Goal: Task Accomplishment & Management: Use online tool/utility

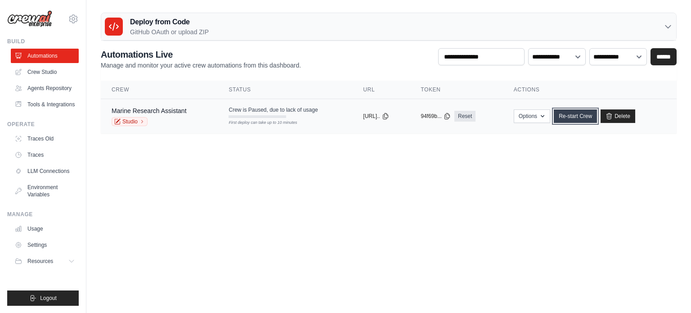
click at [590, 114] on link "Re-start Crew" at bounding box center [575, 116] width 43 height 14
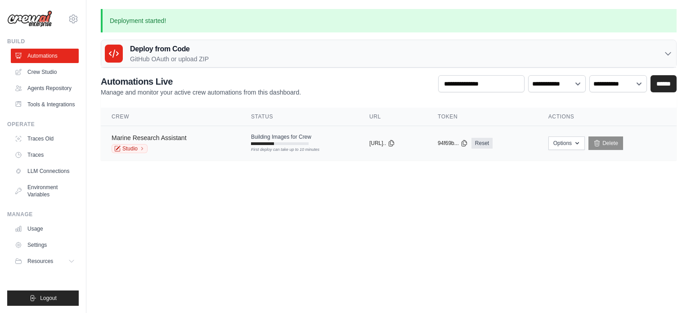
click at [169, 139] on link "Marine Research Assistant" at bounding box center [149, 137] width 75 height 7
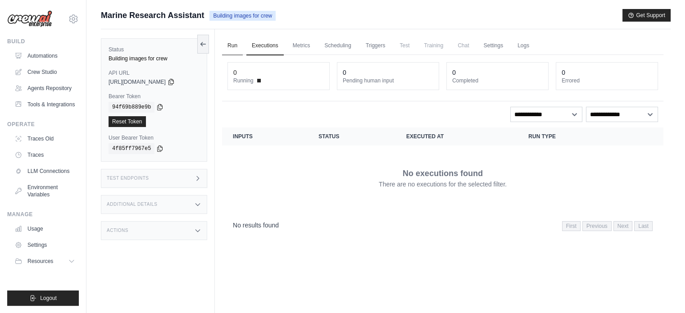
click at [229, 47] on link "Run" at bounding box center [232, 45] width 21 height 19
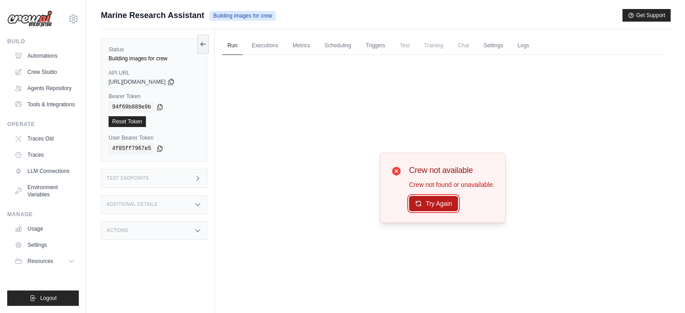
click at [441, 202] on button "Try Again" at bounding box center [433, 203] width 49 height 15
click at [441, 203] on button "Try Again" at bounding box center [433, 203] width 49 height 15
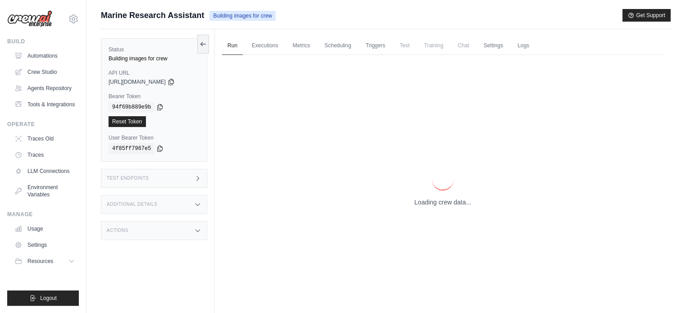
click at [441, 203] on p "Loading crew data..." at bounding box center [442, 202] width 57 height 9
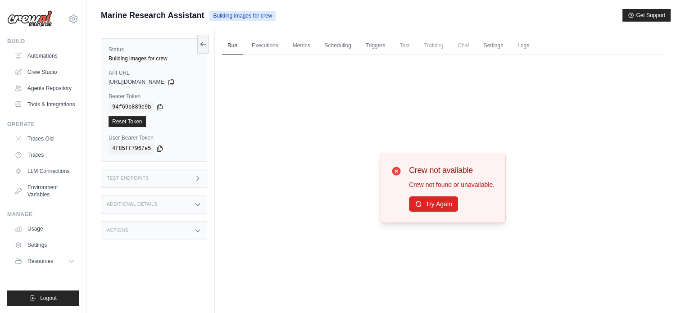
click at [441, 203] on button "Try Again" at bounding box center [433, 203] width 49 height 15
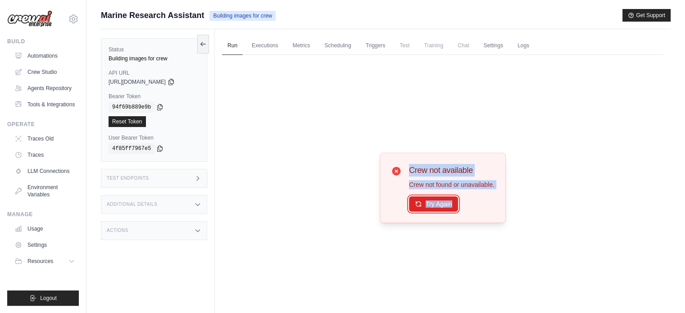
click at [441, 203] on button "Try Again" at bounding box center [433, 203] width 49 height 15
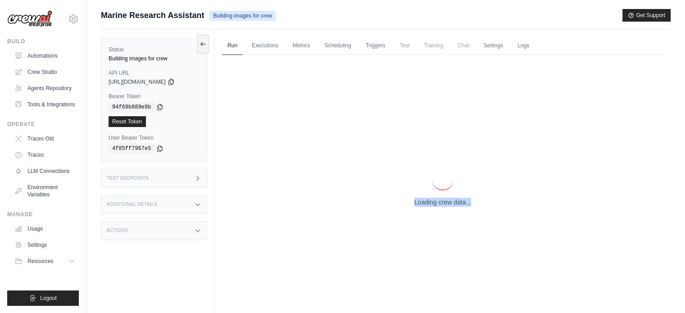
click at [441, 203] on p "Loading crew data..." at bounding box center [442, 202] width 57 height 9
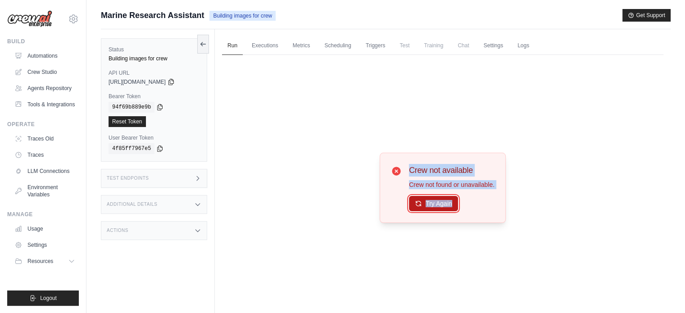
click at [442, 203] on button "Try Again" at bounding box center [433, 203] width 49 height 15
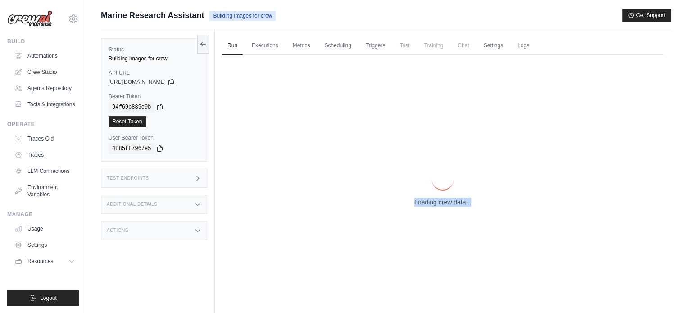
click at [442, 203] on p "Loading crew data..." at bounding box center [442, 202] width 57 height 9
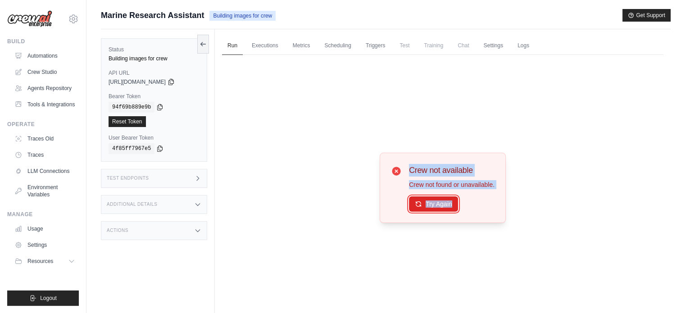
click at [442, 203] on button "Try Again" at bounding box center [433, 203] width 49 height 15
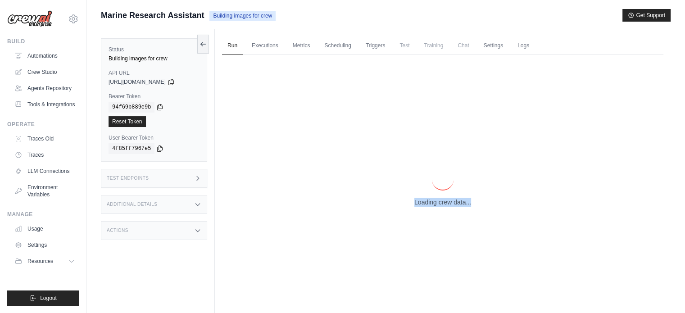
click at [442, 203] on p "Loading crew data..." at bounding box center [442, 202] width 57 height 9
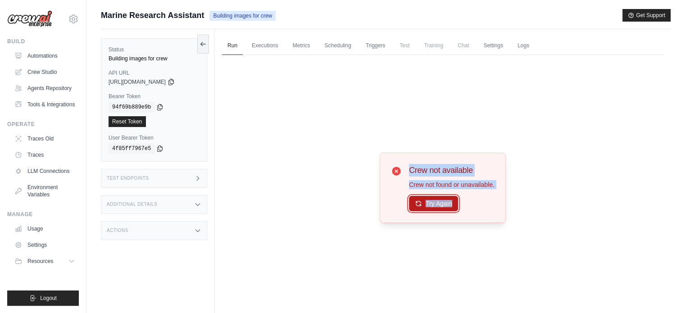
click at [443, 205] on button "Try Again" at bounding box center [433, 203] width 49 height 15
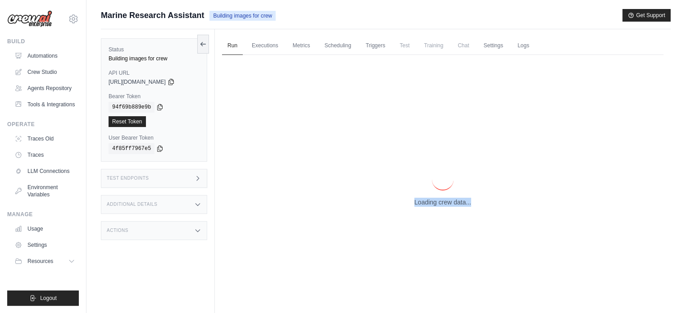
click at [443, 205] on p "Loading crew data..." at bounding box center [442, 202] width 57 height 9
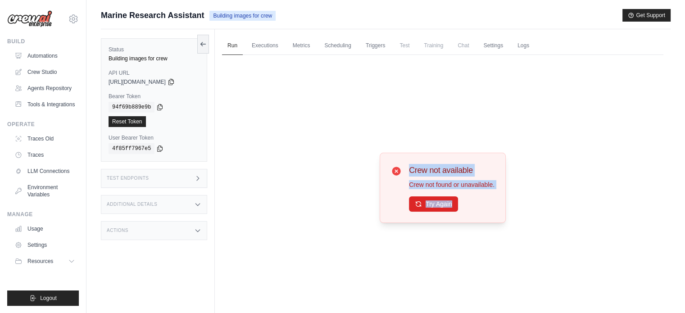
click at [443, 205] on button "Try Again" at bounding box center [433, 203] width 49 height 15
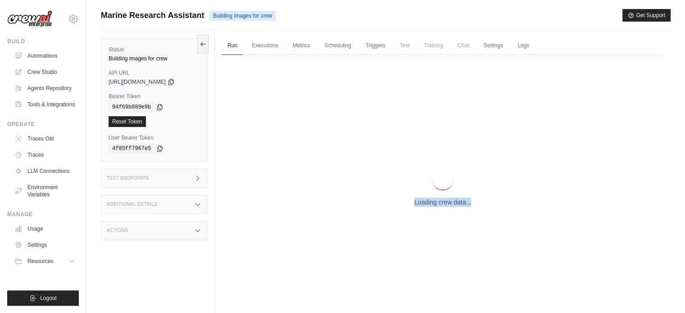
click at [443, 205] on p "Loading crew data..." at bounding box center [442, 202] width 57 height 9
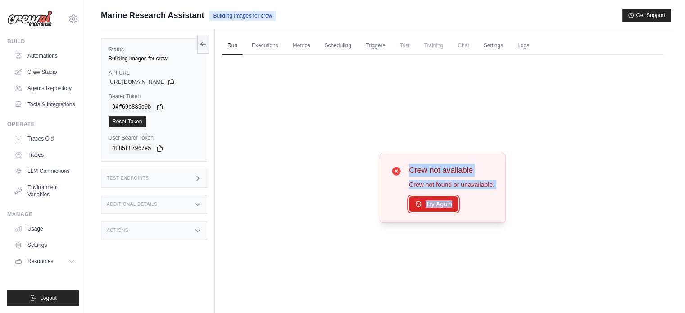
click at [444, 206] on button "Try Again" at bounding box center [433, 203] width 49 height 15
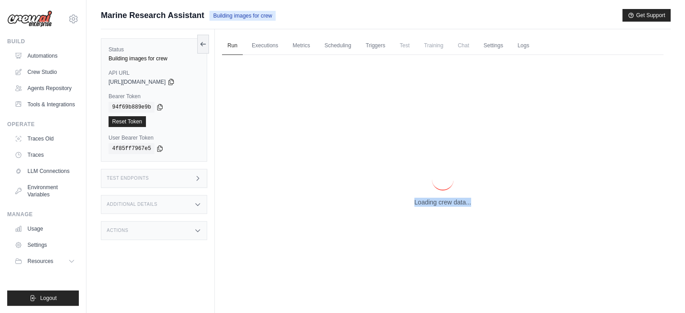
click at [444, 206] on p "Loading crew data..." at bounding box center [442, 202] width 57 height 9
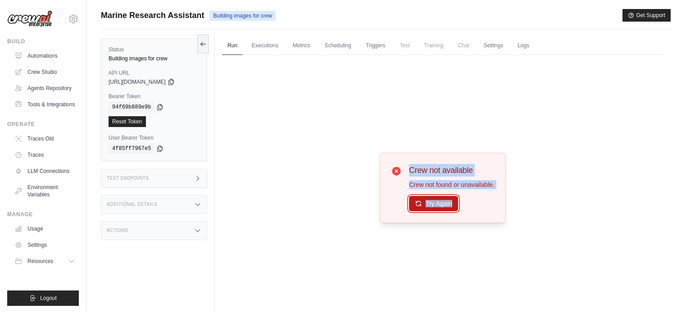
click at [444, 206] on button "Try Again" at bounding box center [433, 203] width 49 height 15
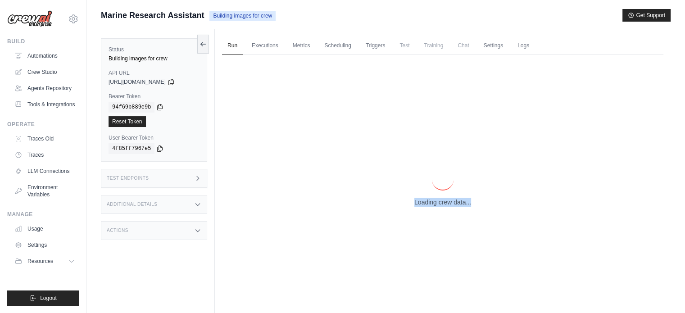
click at [444, 206] on p "Loading crew data..." at bounding box center [442, 202] width 57 height 9
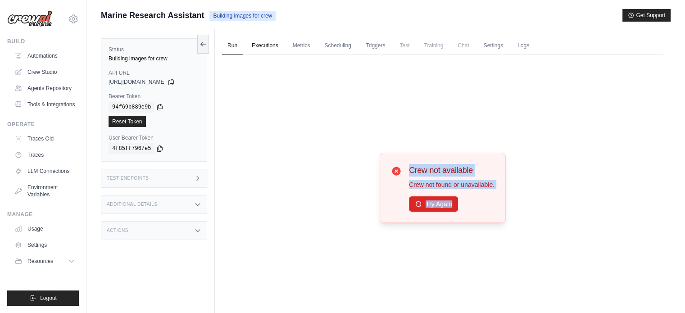
click at [270, 39] on link "Executions" at bounding box center [264, 45] width 37 height 19
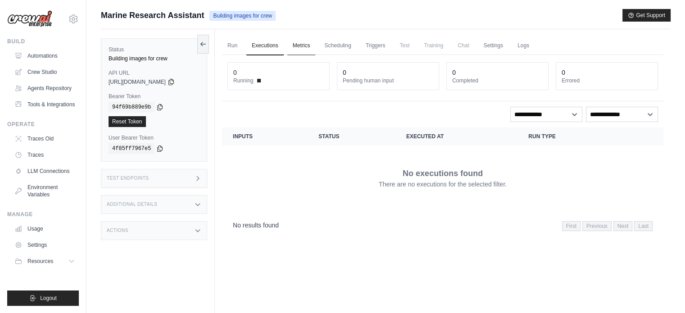
click at [293, 42] on link "Metrics" at bounding box center [301, 45] width 28 height 19
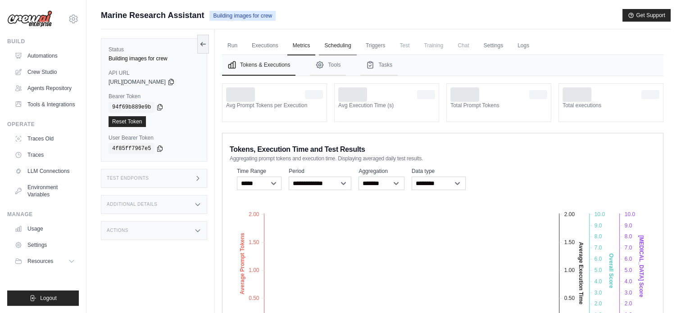
click at [327, 41] on link "Scheduling" at bounding box center [337, 45] width 37 height 19
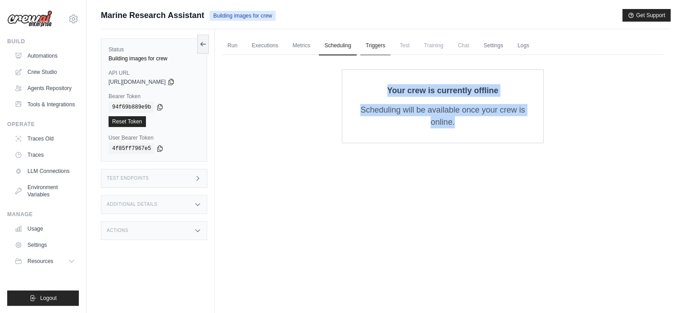
click at [360, 49] on link "Triggers" at bounding box center [375, 45] width 31 height 19
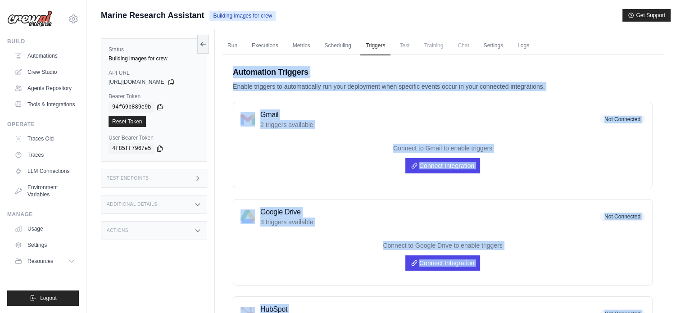
click at [356, 110] on div "Gmail 2 triggers available Not Connected" at bounding box center [442, 119] width 404 height 20
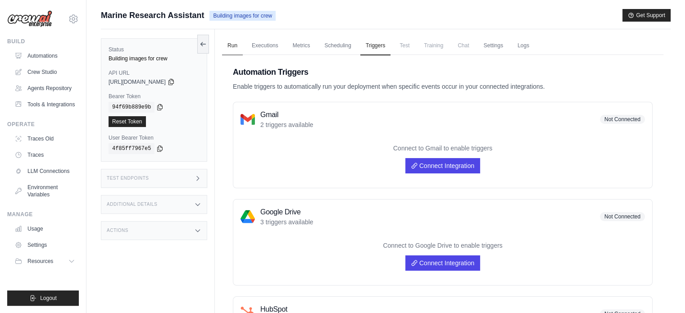
click at [231, 43] on link "Run" at bounding box center [232, 45] width 21 height 19
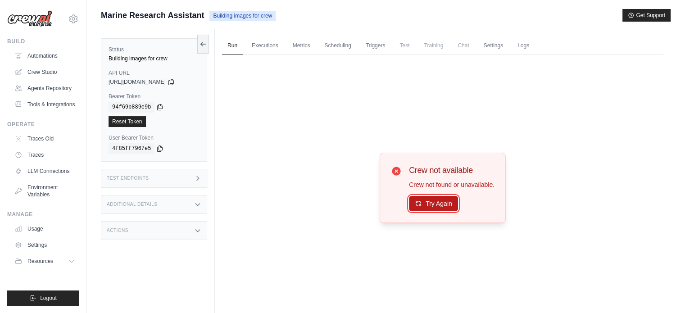
click at [428, 206] on button "Try Again" at bounding box center [433, 203] width 49 height 15
click at [428, 205] on button "Try Again" at bounding box center [433, 203] width 49 height 15
click at [430, 203] on button "Try Again" at bounding box center [433, 203] width 49 height 15
click at [430, 208] on button "Try Again" at bounding box center [433, 203] width 49 height 15
click at [34, 55] on link "Automations" at bounding box center [46, 56] width 68 height 14
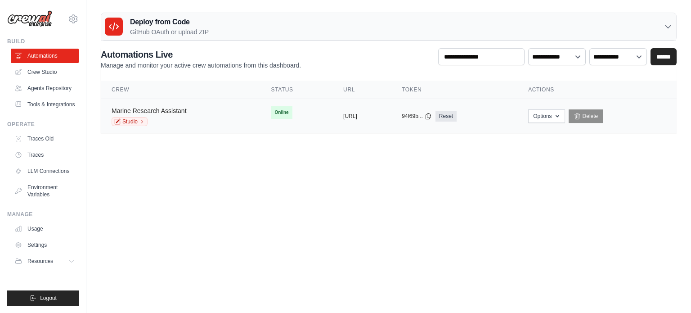
click at [185, 110] on link "Marine Research Assistant" at bounding box center [149, 110] width 75 height 7
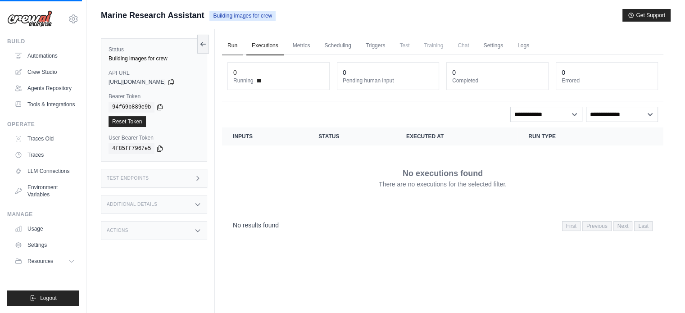
click at [230, 48] on link "Run" at bounding box center [232, 45] width 21 height 19
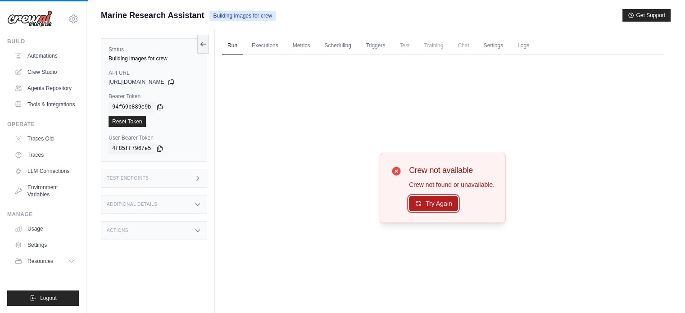
click at [411, 201] on button "Try Again" at bounding box center [433, 203] width 49 height 15
click at [413, 201] on button "Try Again" at bounding box center [433, 203] width 49 height 15
click at [418, 203] on icon at bounding box center [418, 203] width 7 height 7
click at [416, 203] on icon at bounding box center [418, 203] width 7 height 7
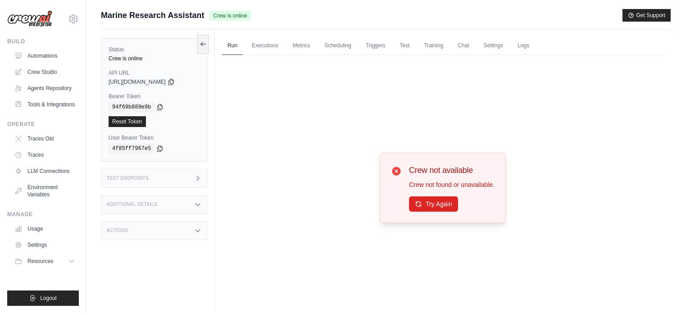
click at [189, 180] on div "Test Endpoints" at bounding box center [154, 178] width 106 height 19
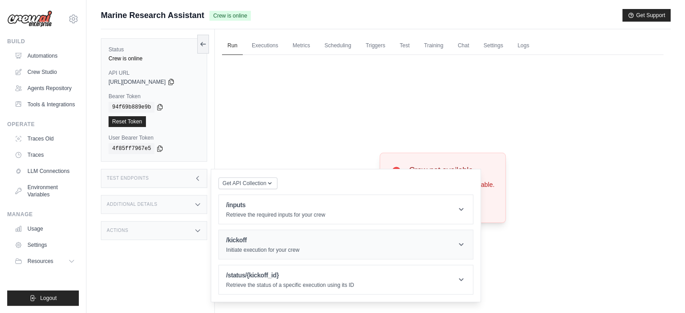
click at [283, 238] on h1 "/kickoff" at bounding box center [262, 239] width 73 height 9
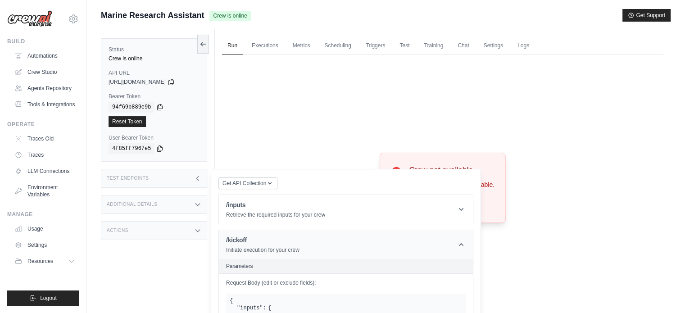
scroll to position [173, 0]
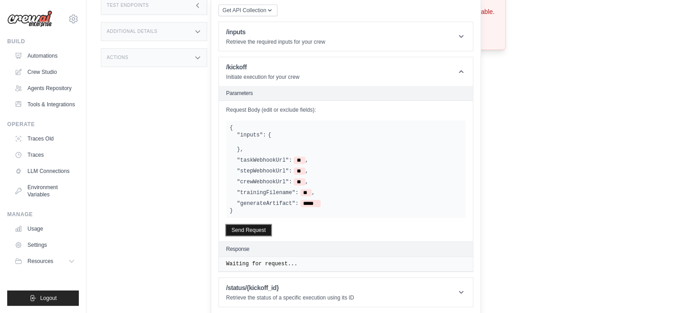
click at [268, 227] on button "Send Request" at bounding box center [248, 230] width 45 height 11
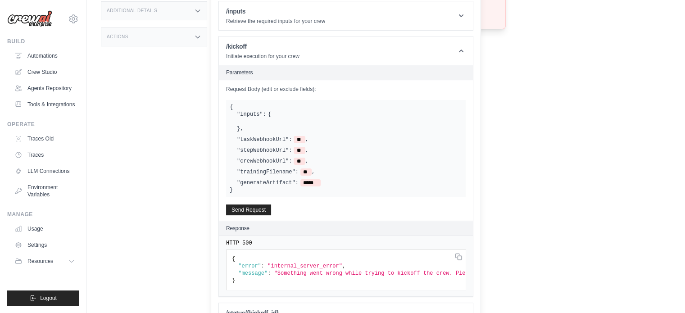
scroll to position [226, 0]
